Goal: Task Accomplishment & Management: Manage account settings

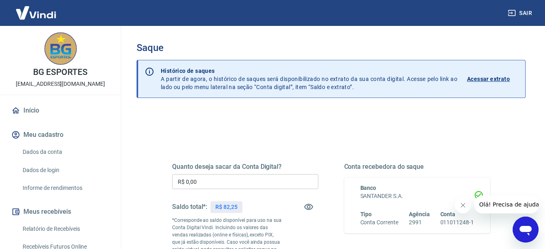
click at [270, 181] on input "R$ 0,00" at bounding box center [245, 181] width 146 height 15
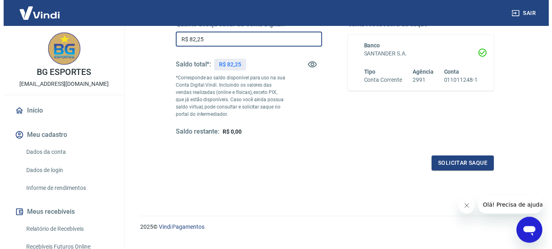
scroll to position [159, 0]
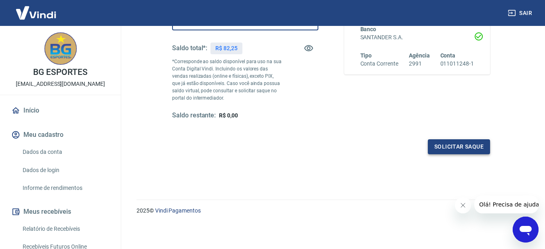
type input "R$ 82,25"
click at [461, 143] on button "Solicitar saque" at bounding box center [459, 146] width 62 height 15
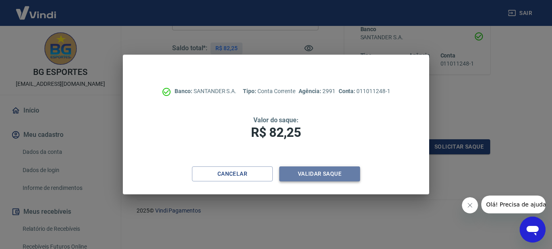
click at [323, 175] on button "Validar saque" at bounding box center [319, 173] width 81 height 15
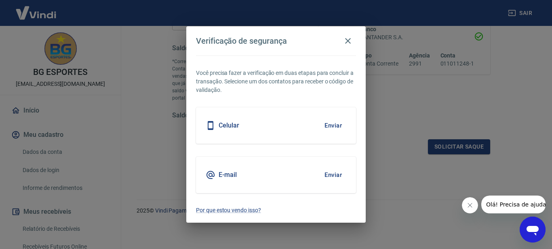
click at [330, 123] on button "Enviar" at bounding box center [333, 125] width 26 height 17
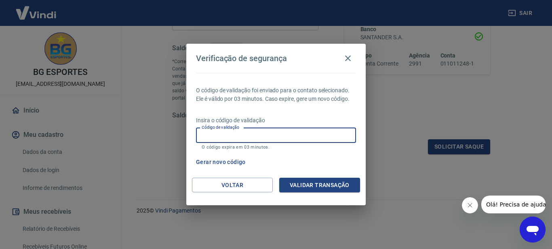
click at [248, 133] on input "Código de validação" at bounding box center [276, 135] width 160 height 15
type input "308903"
click at [333, 187] on button "Validar transação" at bounding box center [319, 185] width 81 height 15
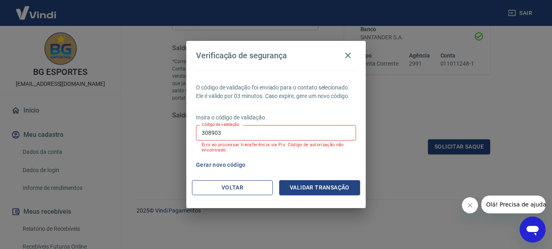
click at [232, 190] on button "Voltar" at bounding box center [232, 187] width 81 height 15
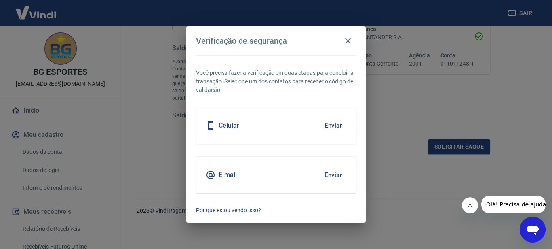
click at [334, 175] on button "Enviar" at bounding box center [333, 174] width 26 height 17
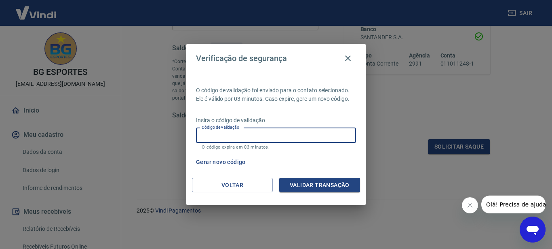
click at [273, 133] on input "Código de validação" at bounding box center [276, 135] width 160 height 15
type input "337544"
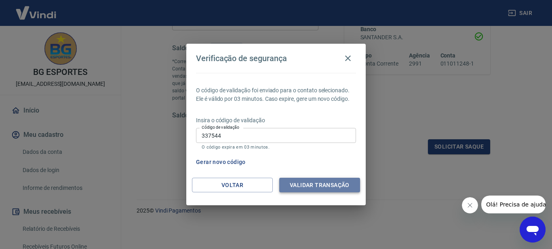
click at [328, 184] on button "Validar transação" at bounding box center [319, 185] width 81 height 15
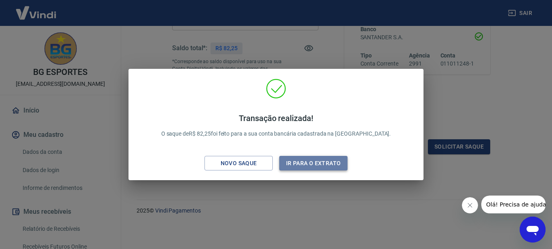
click at [319, 162] on button "Ir para o extrato" at bounding box center [313, 163] width 68 height 15
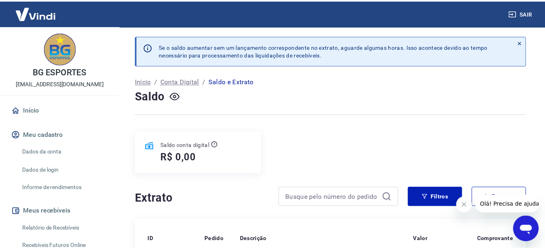
scroll to position [165, 0]
